Goal: Navigation & Orientation: Find specific page/section

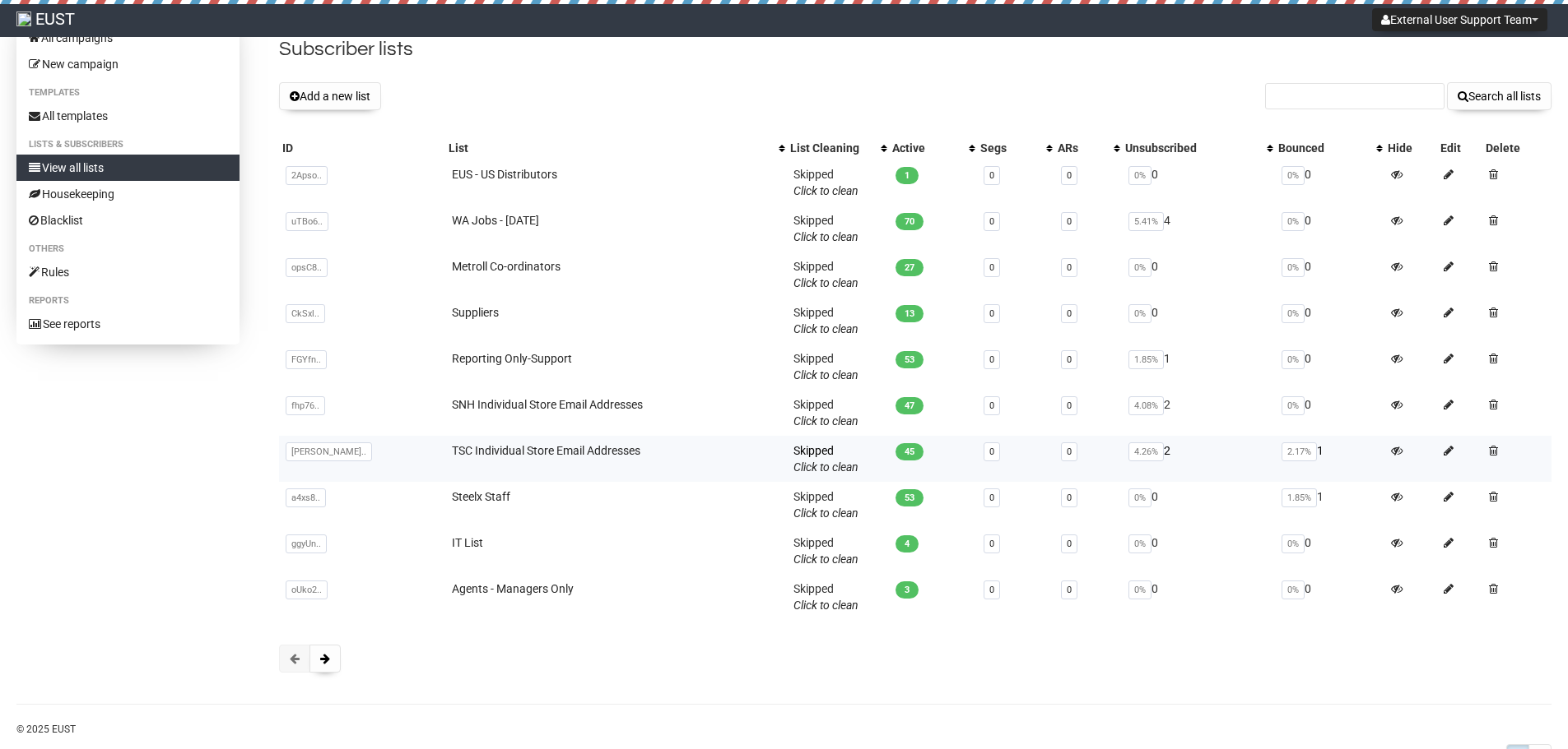
scroll to position [102, 0]
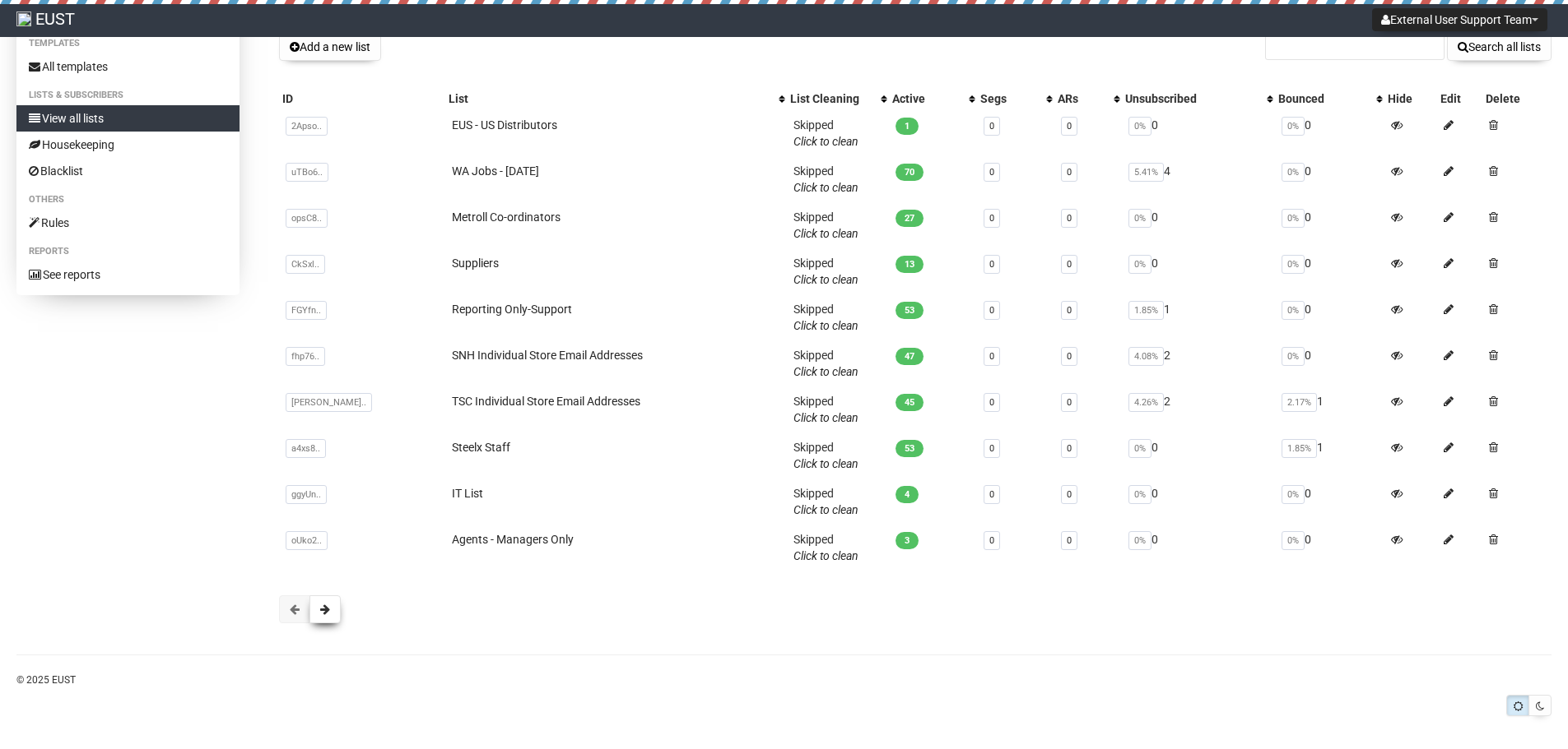
click at [325, 610] on span at bounding box center [325, 610] width 10 height 12
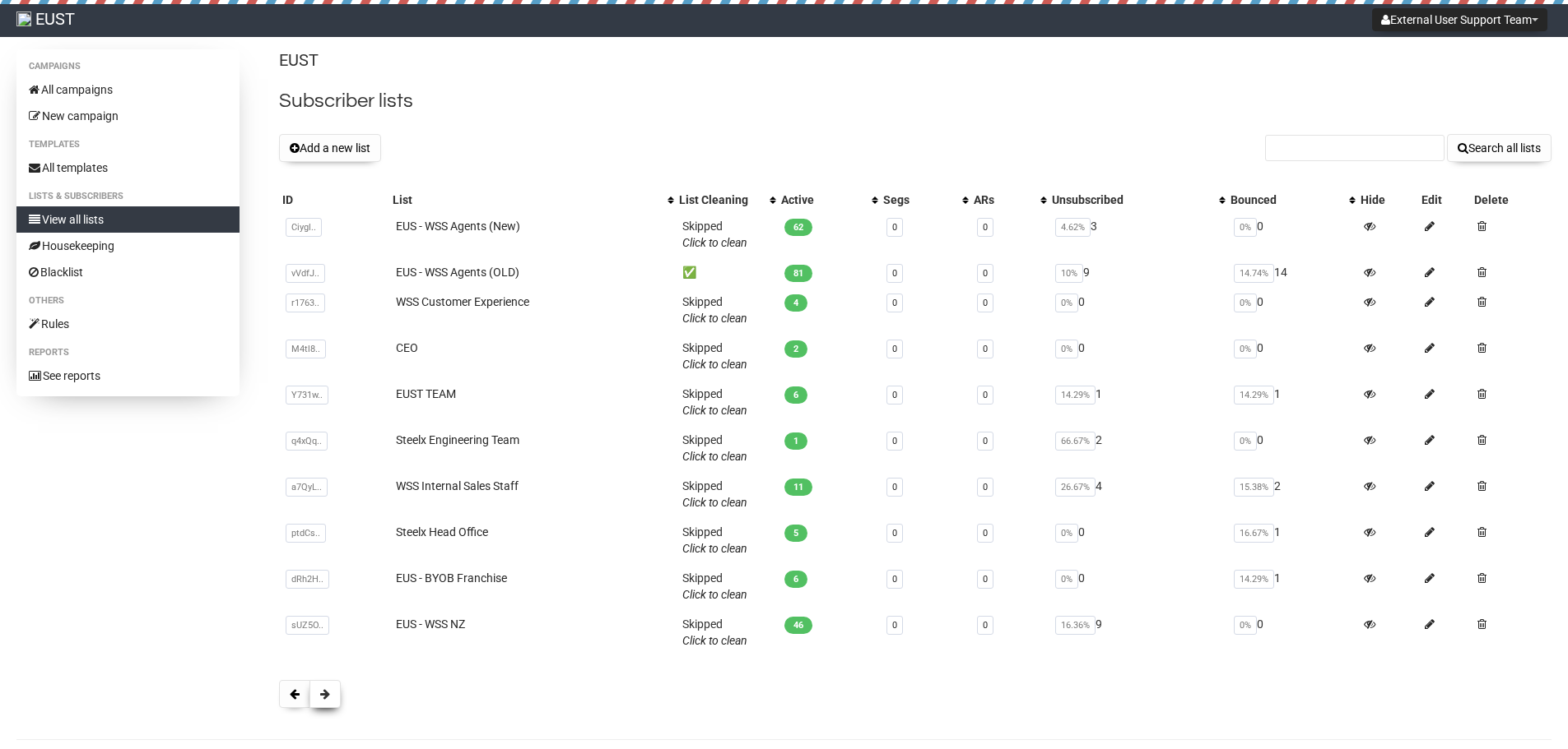
click at [326, 695] on span at bounding box center [325, 695] width 10 height 12
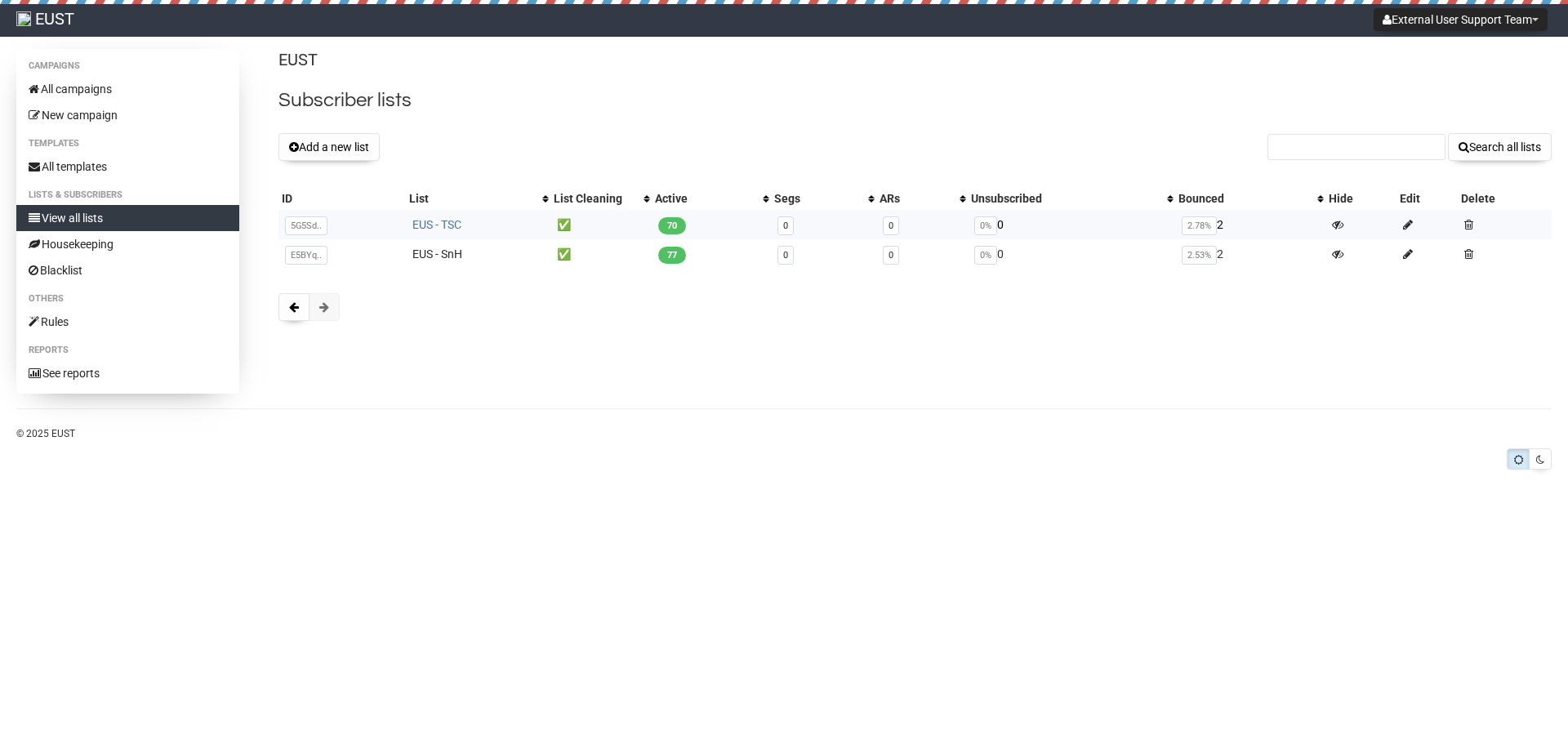
click at [454, 219] on link "EUS - TSC" at bounding box center [437, 224] width 49 height 13
